Goal: Find specific page/section: Find specific page/section

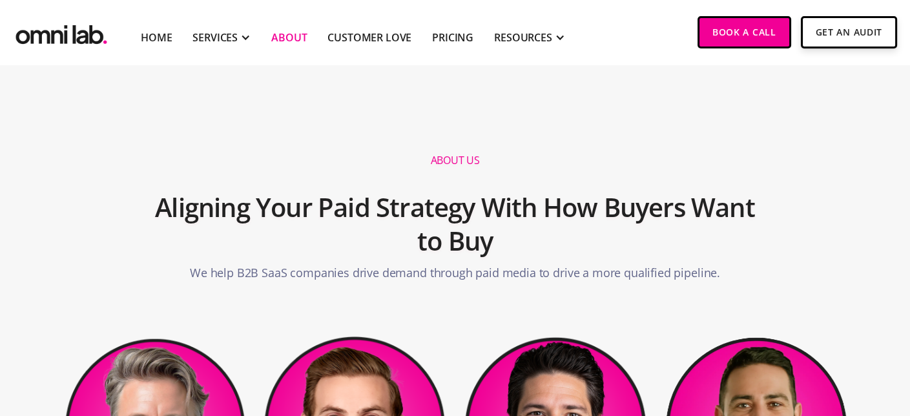
click at [54, 36] on img "home" at bounding box center [61, 32] width 97 height 32
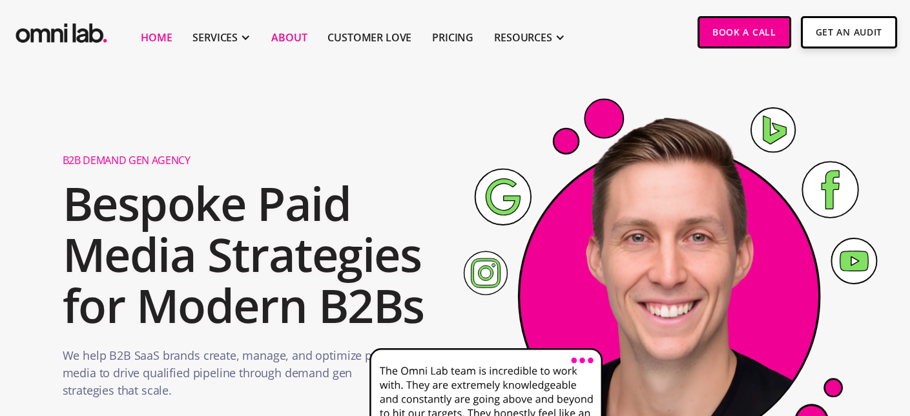
click at [292, 37] on link "About" at bounding box center [289, 38] width 36 height 16
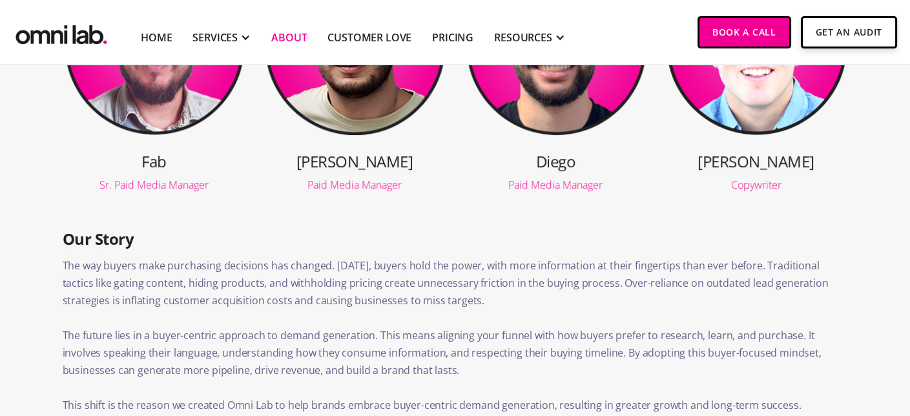
scroll to position [904, 0]
